Goal: Task Accomplishment & Management: Complete application form

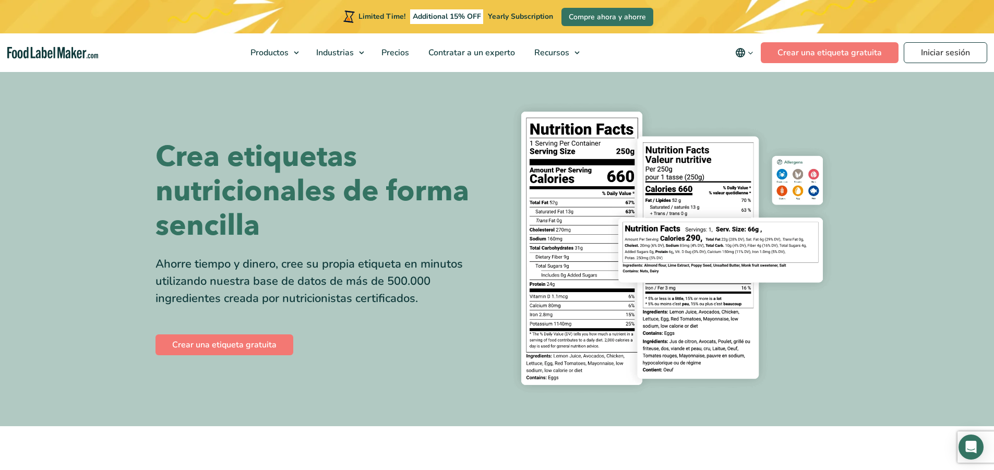
click at [561, 220] on img at bounding box center [672, 248] width 334 height 306
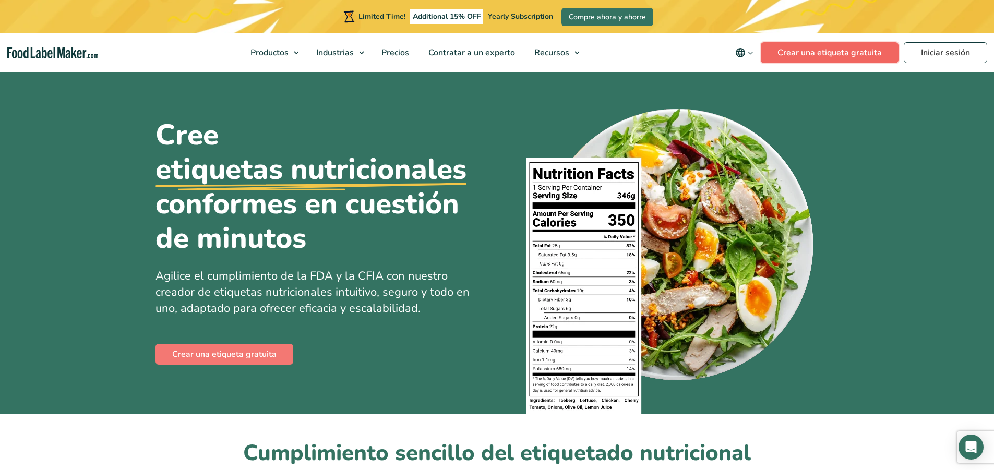
click at [875, 54] on link "Crear una etiqueta gratuita" at bounding box center [830, 52] width 138 height 21
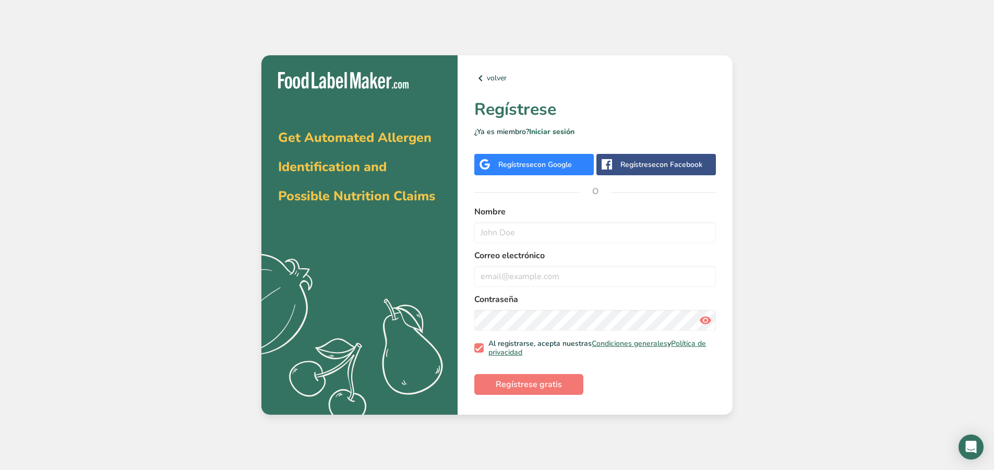
click at [575, 169] on div "Regístrese con Google" at bounding box center [533, 164] width 119 height 21
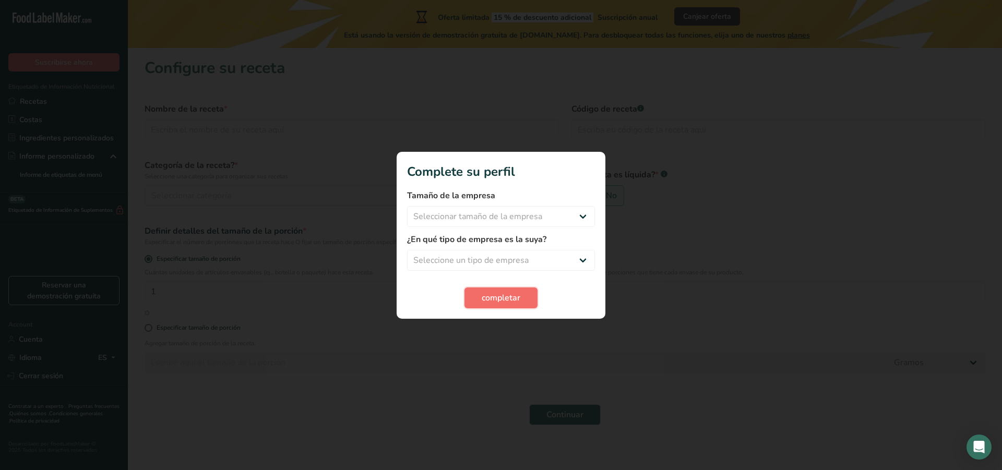
click at [526, 302] on button "completar" at bounding box center [500, 297] width 73 height 21
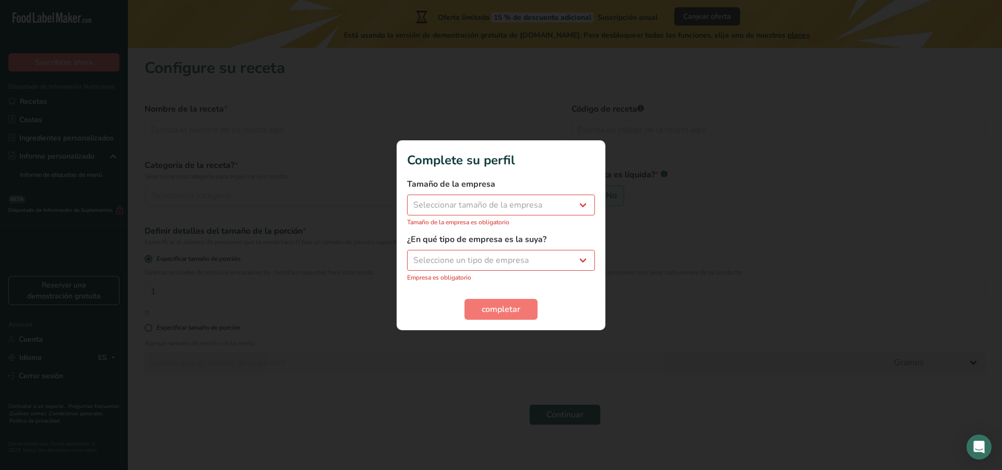
click at [575, 190] on label "Tamaño de la empresa" at bounding box center [501, 184] width 188 height 13
click at [586, 209] on select "Seleccionar tamaño de la empresa Menos de 10 empleados De 10 a 50 empleados De …" at bounding box center [501, 205] width 188 height 21
select select "1"
click at [407, 200] on select "Seleccionar tamaño de la empresa Menos de 10 empleados De 10 a 50 empleados De …" at bounding box center [501, 205] width 188 height 21
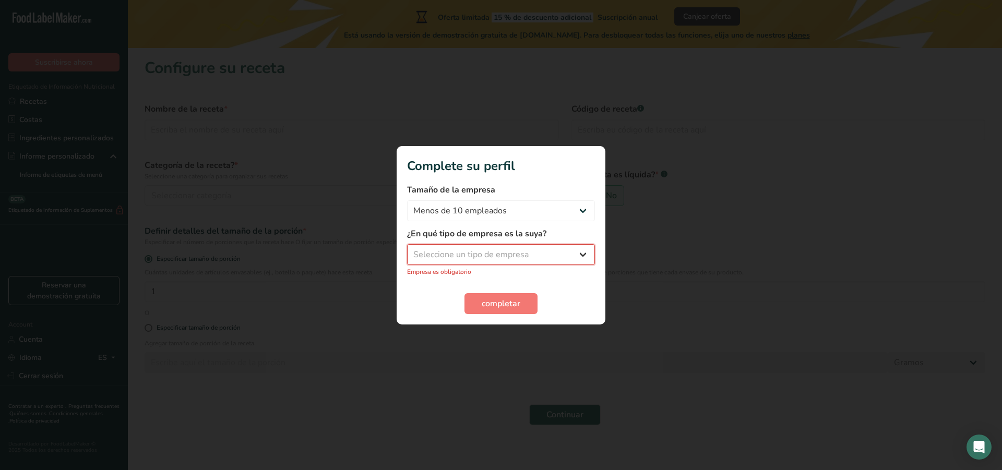
click at [587, 257] on select "Seleccione un tipo de empresa Fabricante de alimentos envasados Restaurante y c…" at bounding box center [501, 254] width 188 height 21
select select "1"
click at [407, 249] on select "Seleccione un tipo de empresa Fabricante de alimentos envasados Restaurante y c…" at bounding box center [501, 254] width 188 height 21
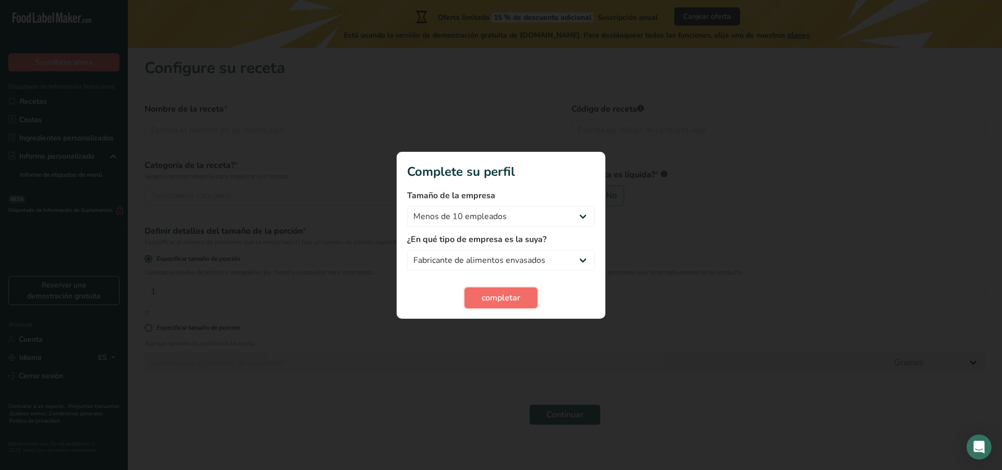
click at [518, 298] on span "completar" at bounding box center [501, 298] width 39 height 13
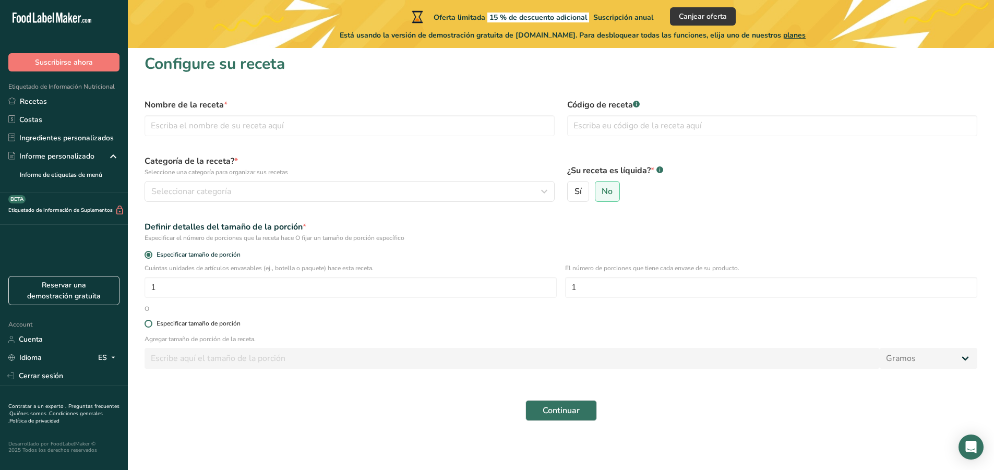
scroll to position [5, 0]
